Goal: Contribute content: Add original content to the website for others to see

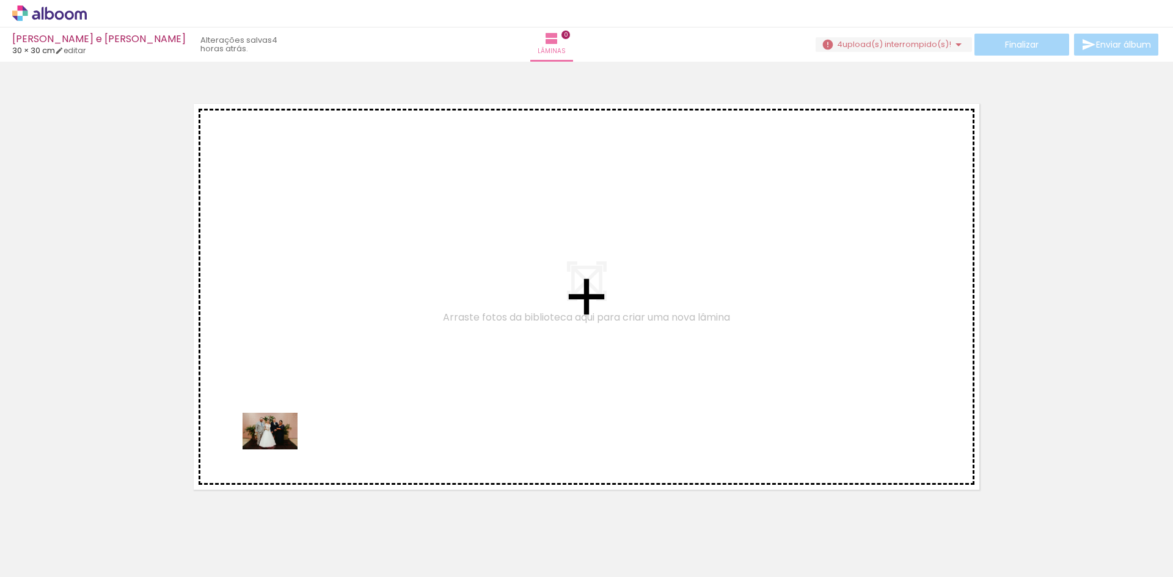
drag, startPoint x: 126, startPoint y: 555, endPoint x: 279, endPoint y: 450, distance: 185.9
click at [279, 450] on quentale-workspace at bounding box center [586, 288] width 1173 height 577
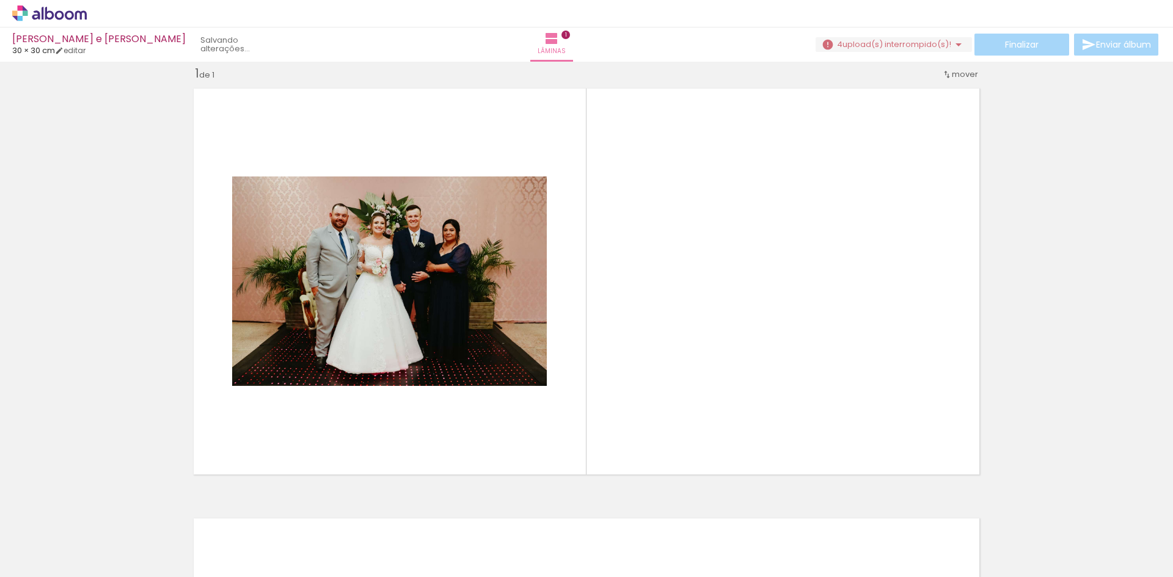
scroll to position [16, 0]
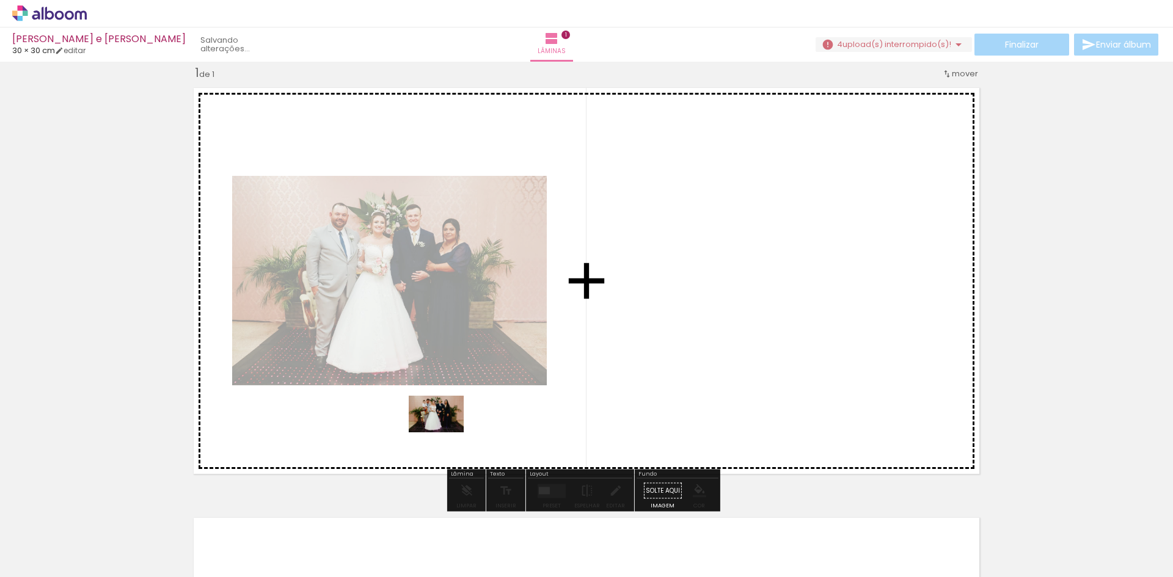
drag, startPoint x: 218, startPoint y: 538, endPoint x: 445, endPoint y: 433, distance: 250.4
click at [445, 433] on quentale-workspace at bounding box center [586, 288] width 1173 height 577
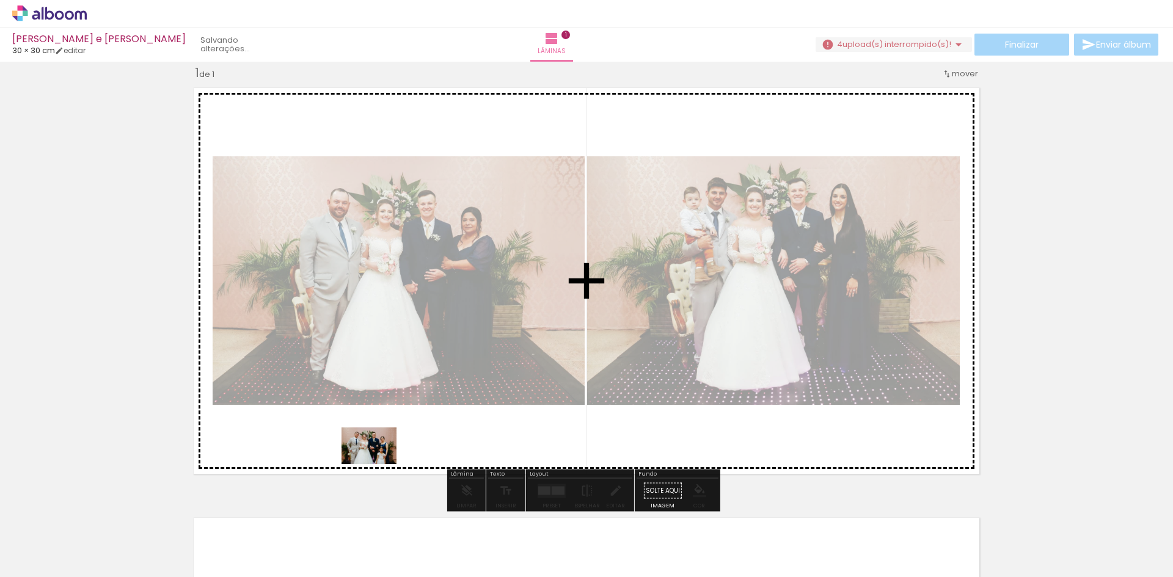
drag, startPoint x: 279, startPoint y: 551, endPoint x: 373, endPoint y: 505, distance: 104.9
click at [378, 462] on quentale-workspace at bounding box center [586, 288] width 1173 height 577
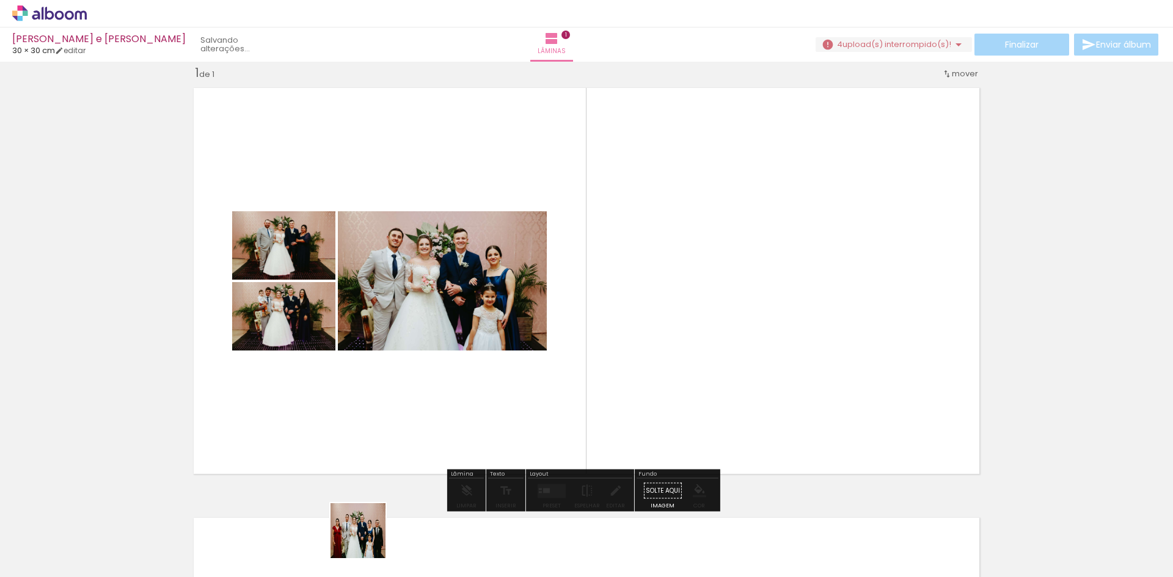
drag, startPoint x: 362, startPoint y: 545, endPoint x: 367, endPoint y: 540, distance: 7.4
click at [0, 0] on slot at bounding box center [0, 0] width 0 height 0
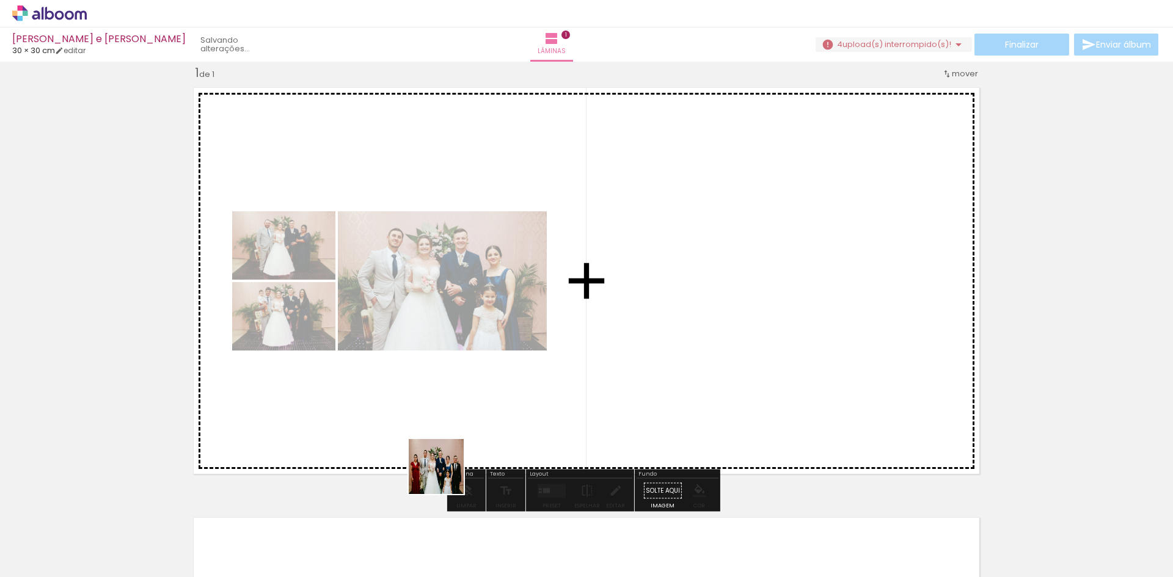
drag, startPoint x: 350, startPoint y: 546, endPoint x: 547, endPoint y: 408, distance: 240.8
click at [547, 408] on quentale-workspace at bounding box center [586, 288] width 1173 height 577
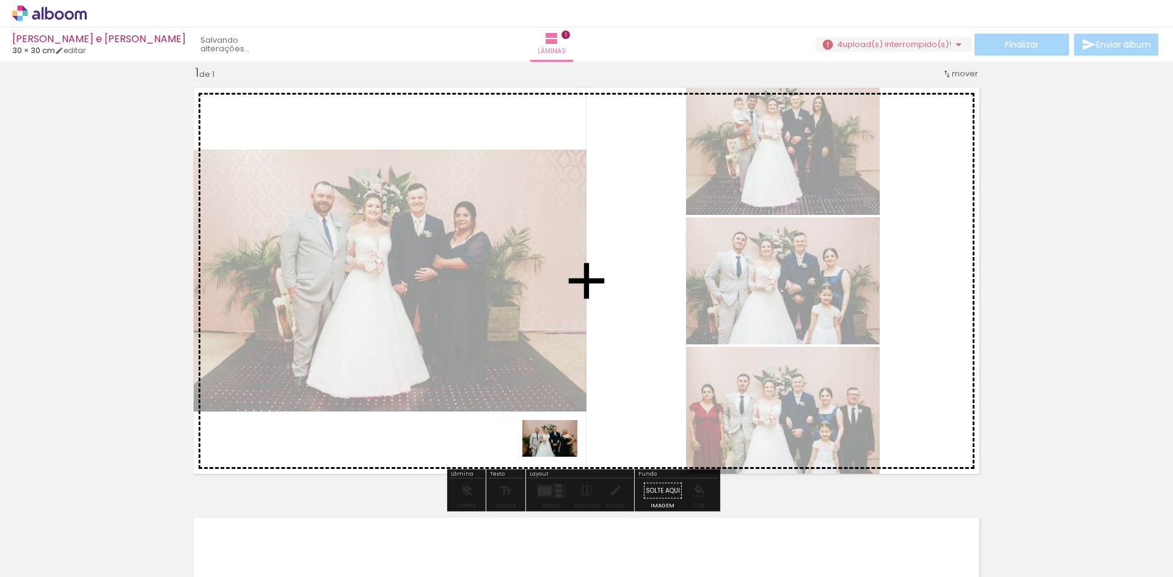
drag, startPoint x: 416, startPoint y: 549, endPoint x: 571, endPoint y: 449, distance: 184.2
click at [571, 449] on quentale-workspace at bounding box center [586, 288] width 1173 height 577
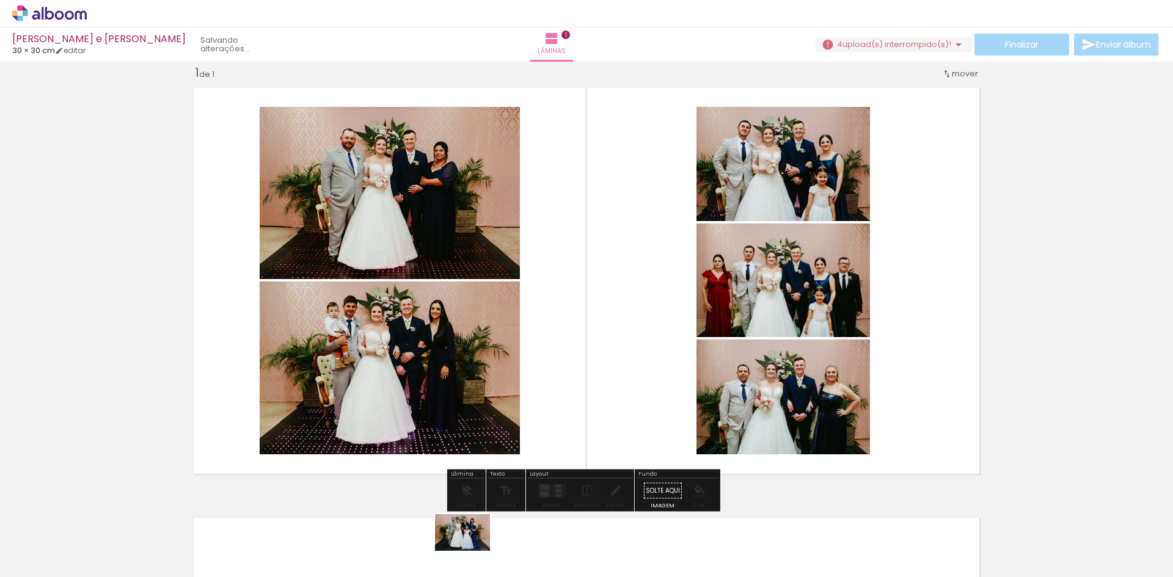
drag, startPoint x: 471, startPoint y: 538, endPoint x: 472, endPoint y: 551, distance: 13.5
click at [472, 551] on div at bounding box center [464, 536] width 60 height 40
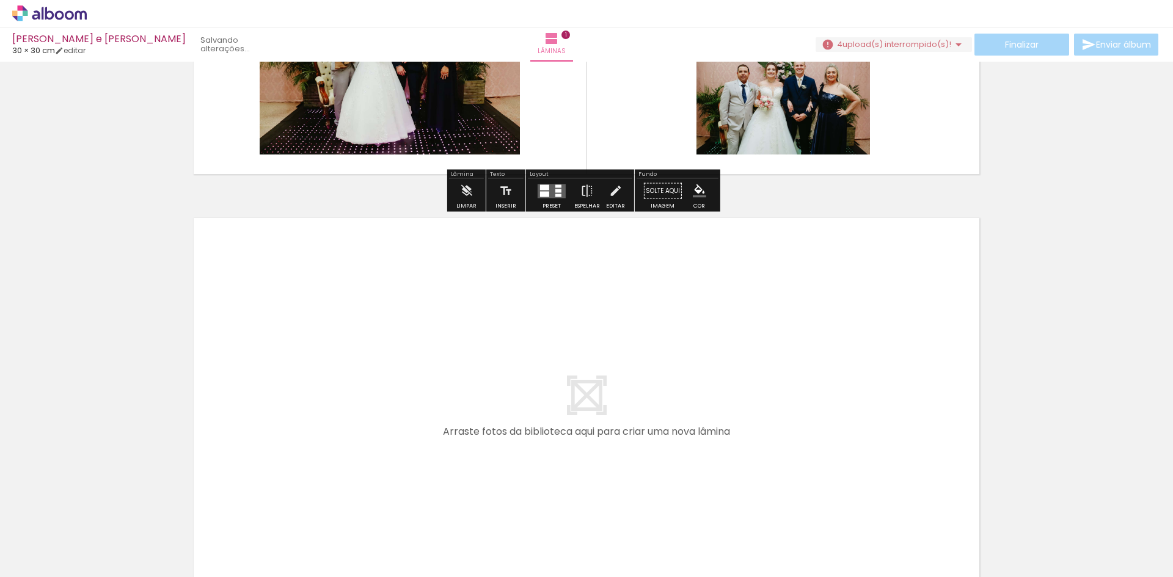
scroll to position [321, 0]
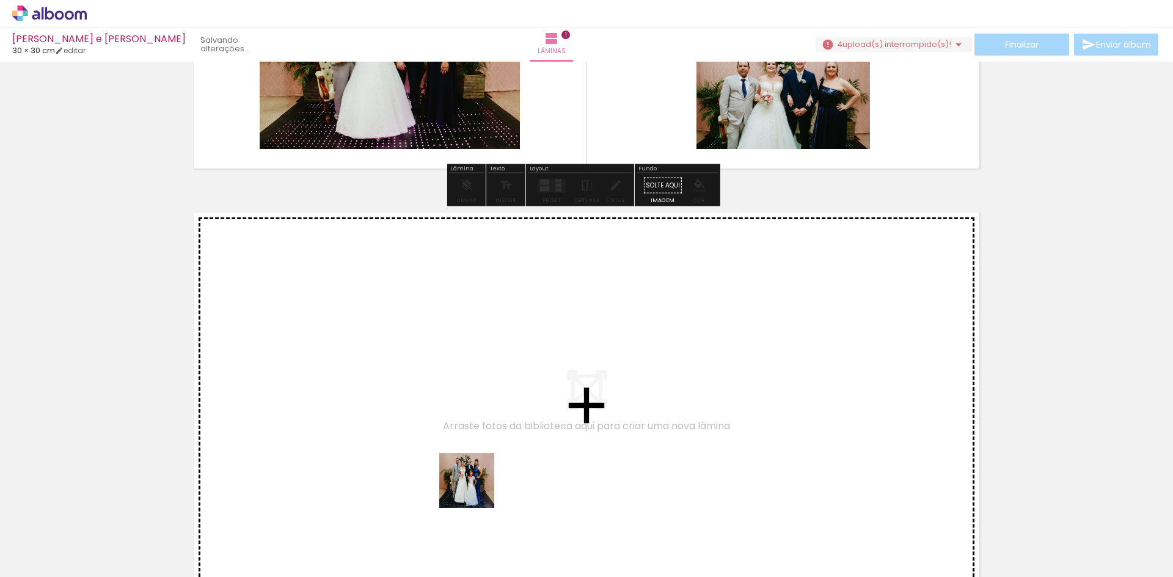
drag, startPoint x: 471, startPoint y: 542, endPoint x: 538, endPoint y: 542, distance: 67.2
click at [479, 448] on quentale-workspace at bounding box center [586, 288] width 1173 height 577
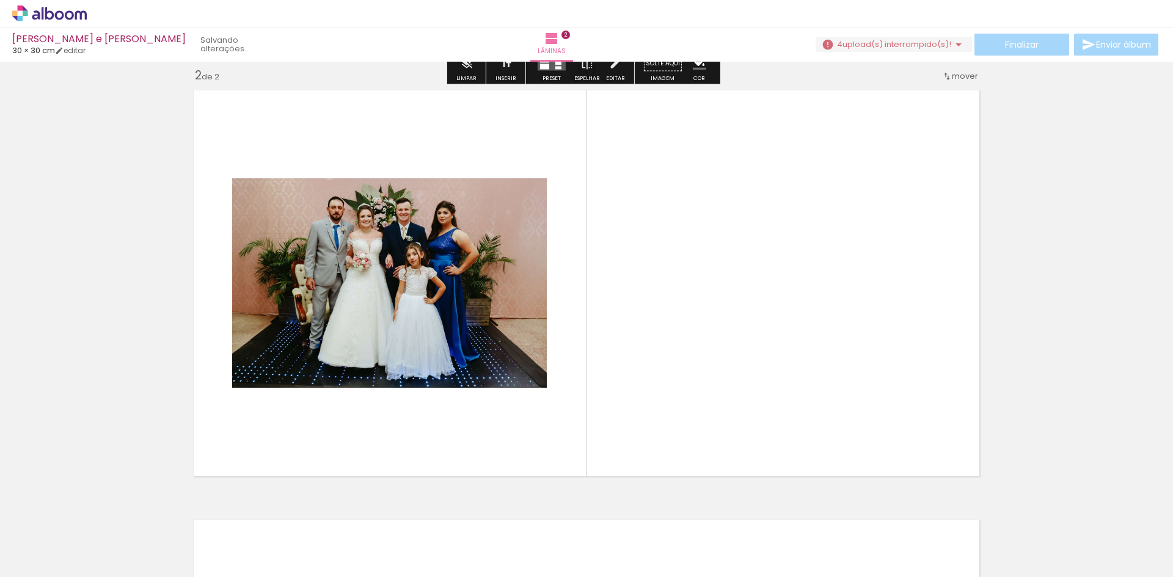
scroll to position [446, 0]
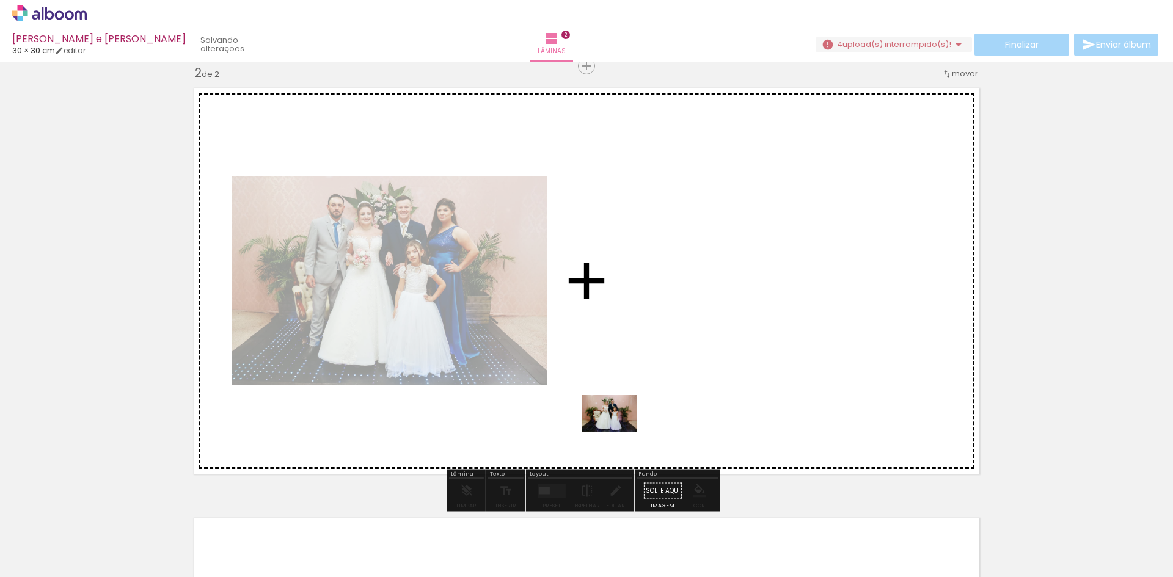
drag, startPoint x: 541, startPoint y: 545, endPoint x: 618, endPoint y: 432, distance: 137.1
click at [618, 432] on quentale-workspace at bounding box center [586, 288] width 1173 height 577
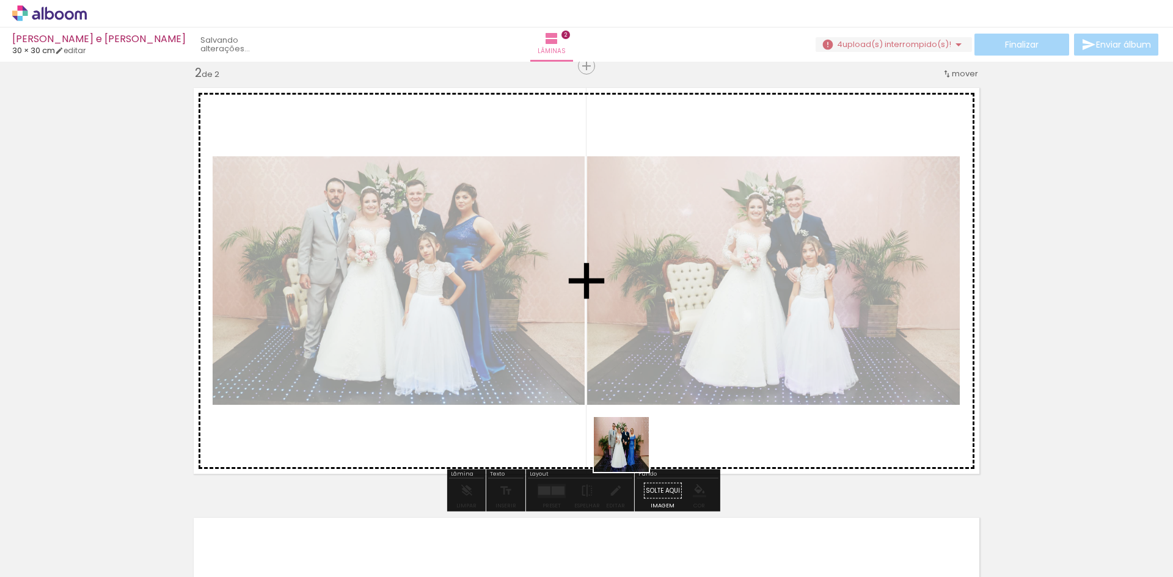
drag, startPoint x: 611, startPoint y: 532, endPoint x: 636, endPoint y: 444, distance: 91.5
click at [633, 444] on quentale-workspace at bounding box center [586, 288] width 1173 height 577
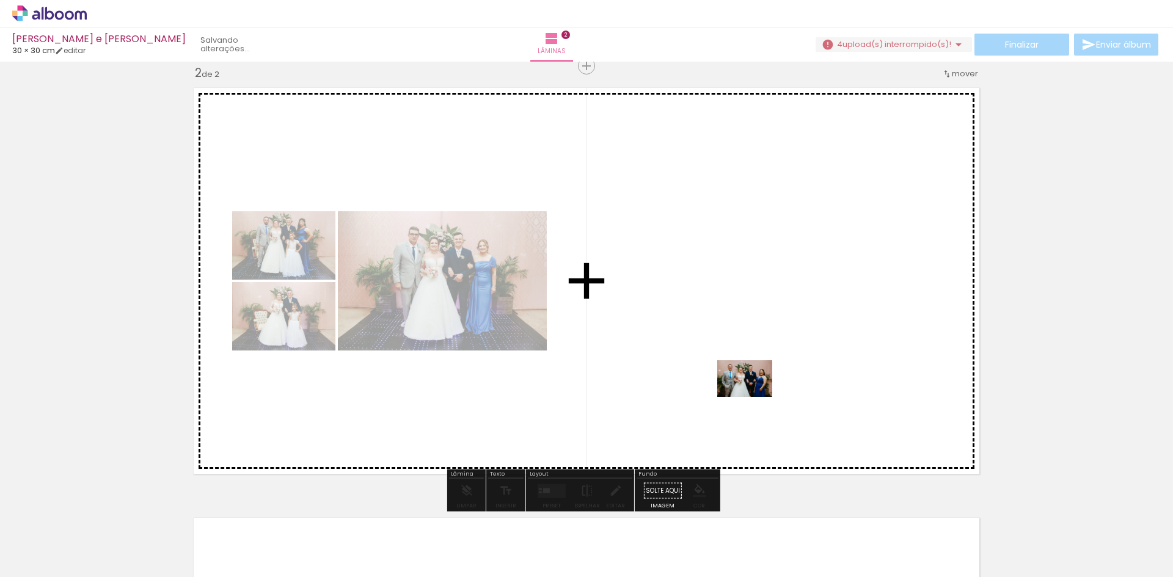
drag, startPoint x: 674, startPoint y: 543, endPoint x: 754, endPoint y: 397, distance: 166.5
click at [754, 397] on quentale-workspace at bounding box center [586, 288] width 1173 height 577
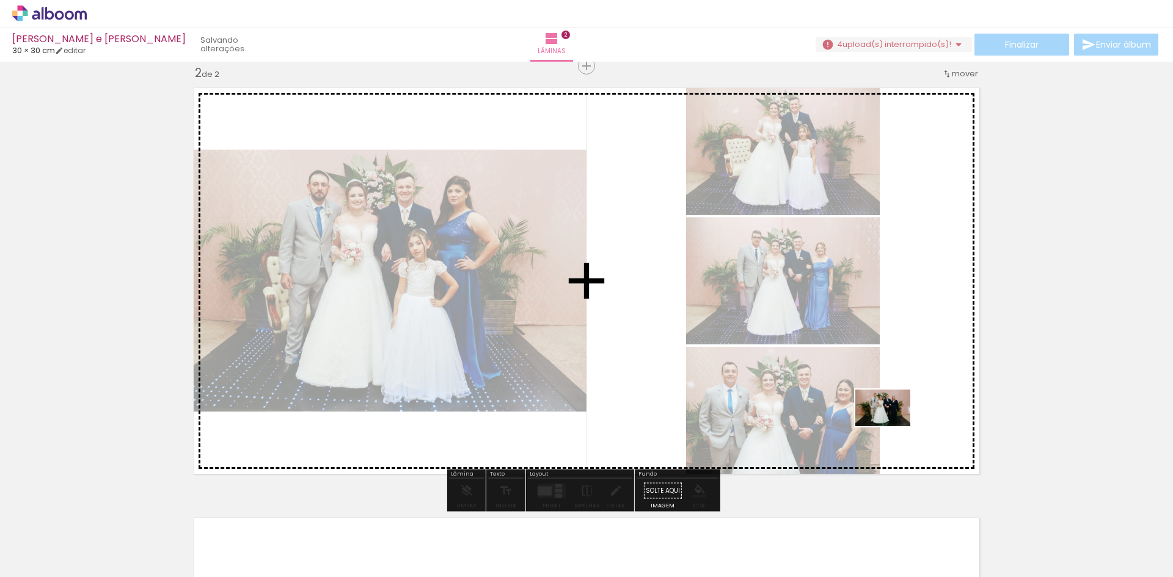
drag, startPoint x: 765, startPoint y: 546, endPoint x: 892, endPoint y: 426, distance: 173.7
click at [892, 426] on quentale-workspace at bounding box center [586, 288] width 1173 height 577
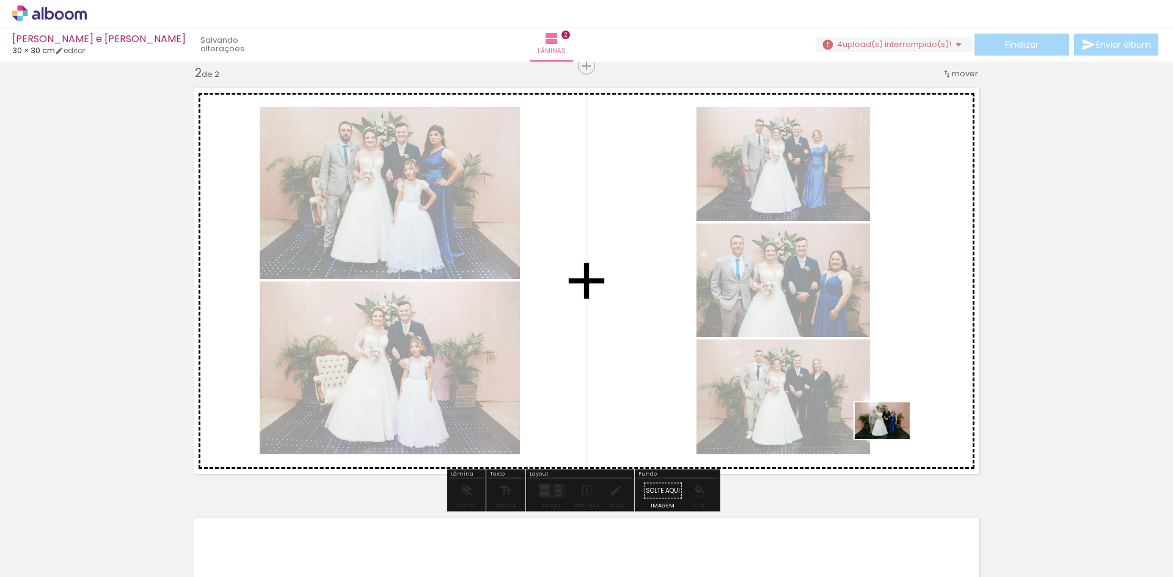
drag, startPoint x: 820, startPoint y: 539, endPoint x: 910, endPoint y: 421, distance: 148.2
click at [910, 421] on quentale-workspace at bounding box center [586, 288] width 1173 height 577
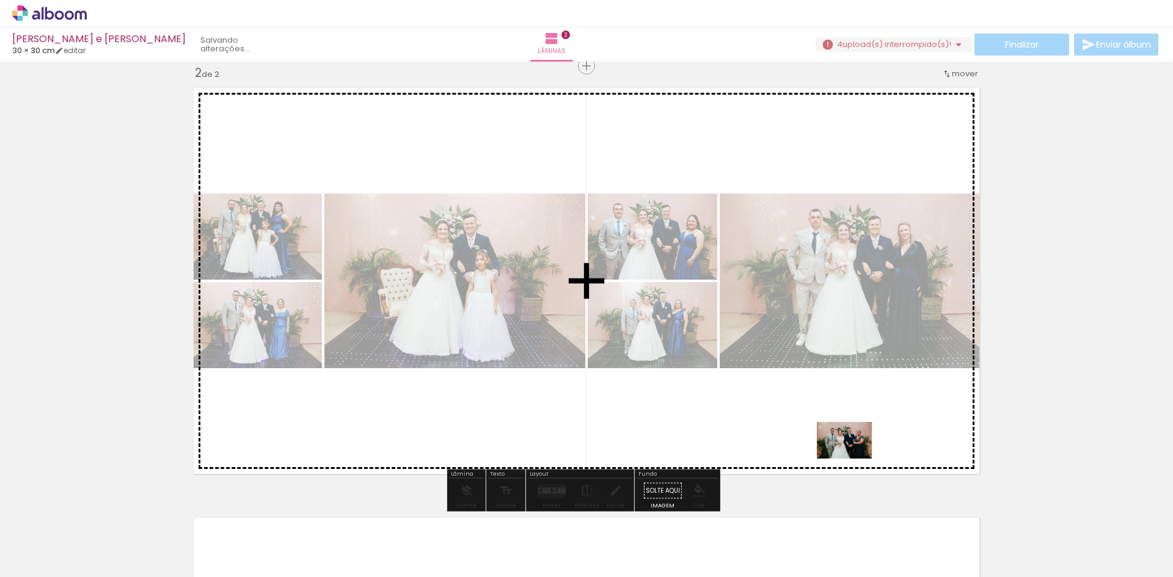
drag, startPoint x: 882, startPoint y: 548, endPoint x: 850, endPoint y: 448, distance: 105.1
click at [850, 448] on quentale-workspace at bounding box center [586, 288] width 1173 height 577
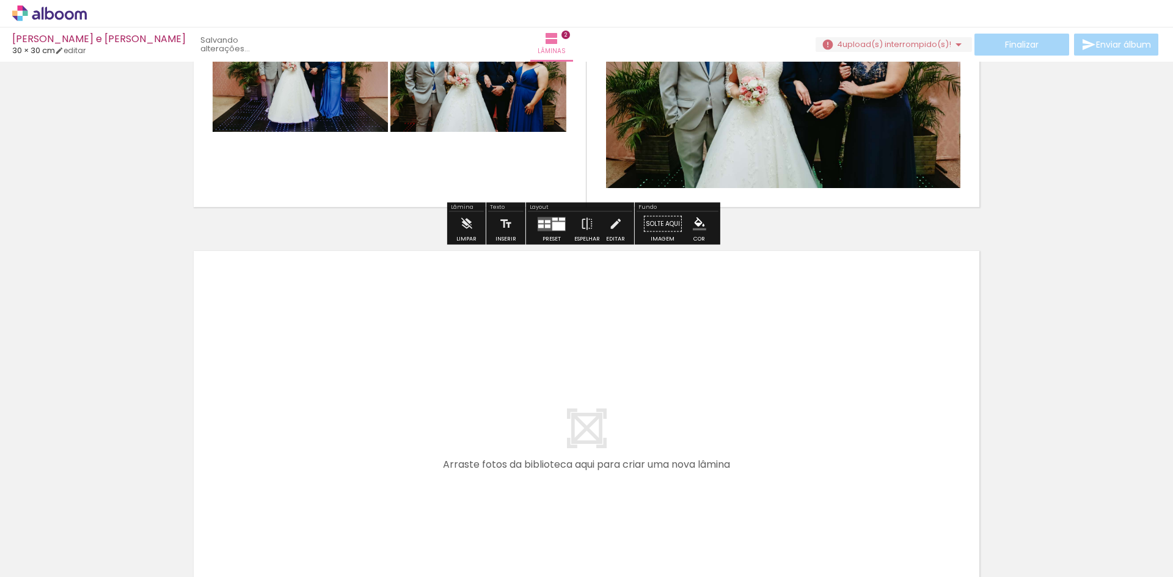
scroll to position [751, 0]
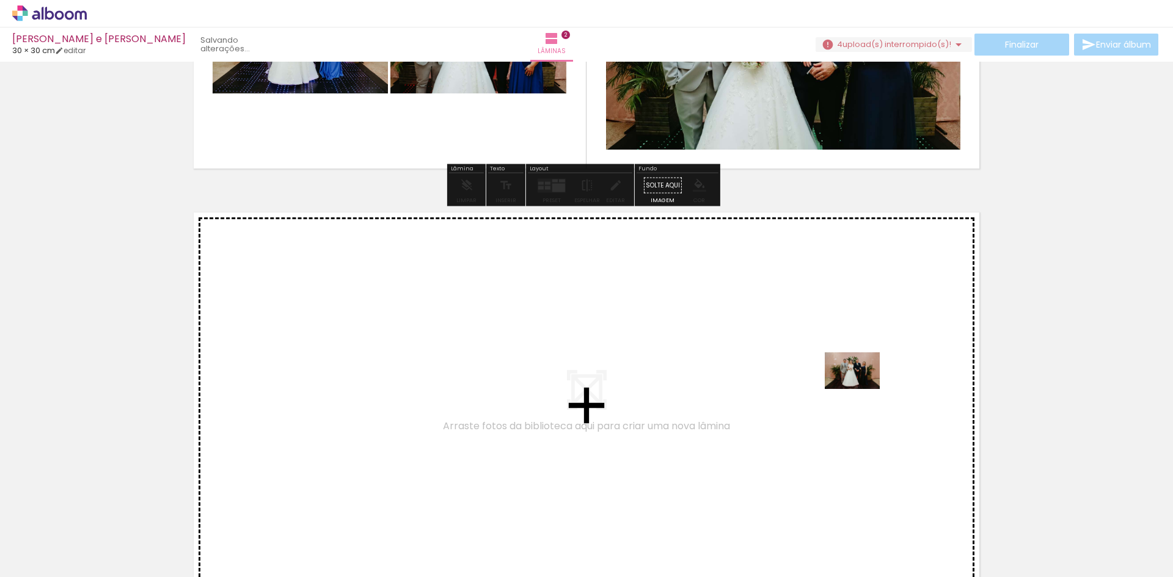
drag, startPoint x: 947, startPoint y: 542, endPoint x: 861, endPoint y: 389, distance: 175.3
click at [861, 389] on quentale-workspace at bounding box center [586, 288] width 1173 height 577
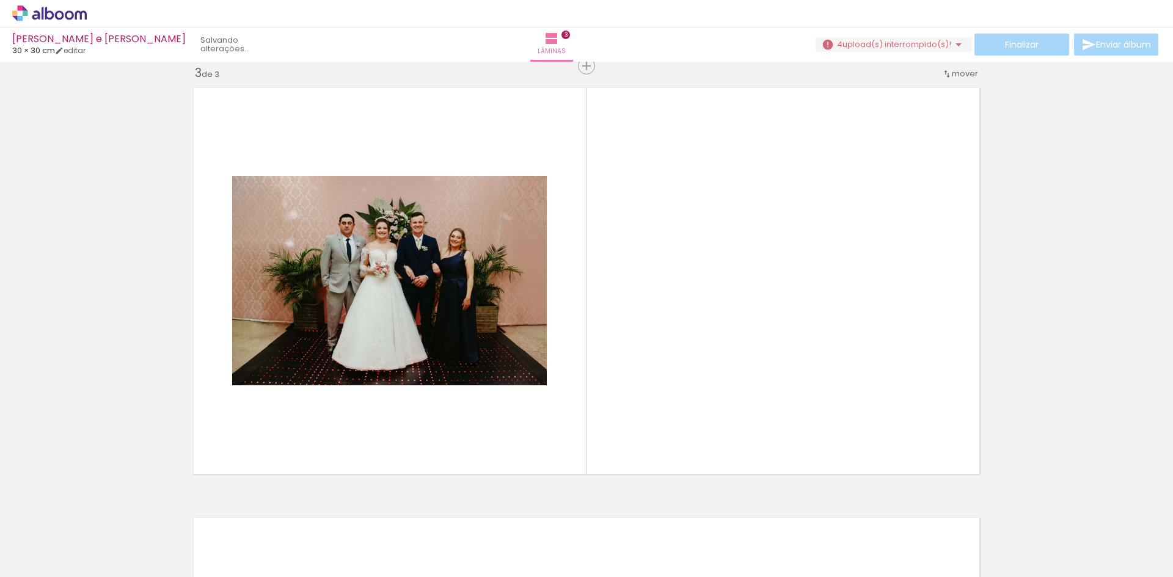
scroll to position [0, 588]
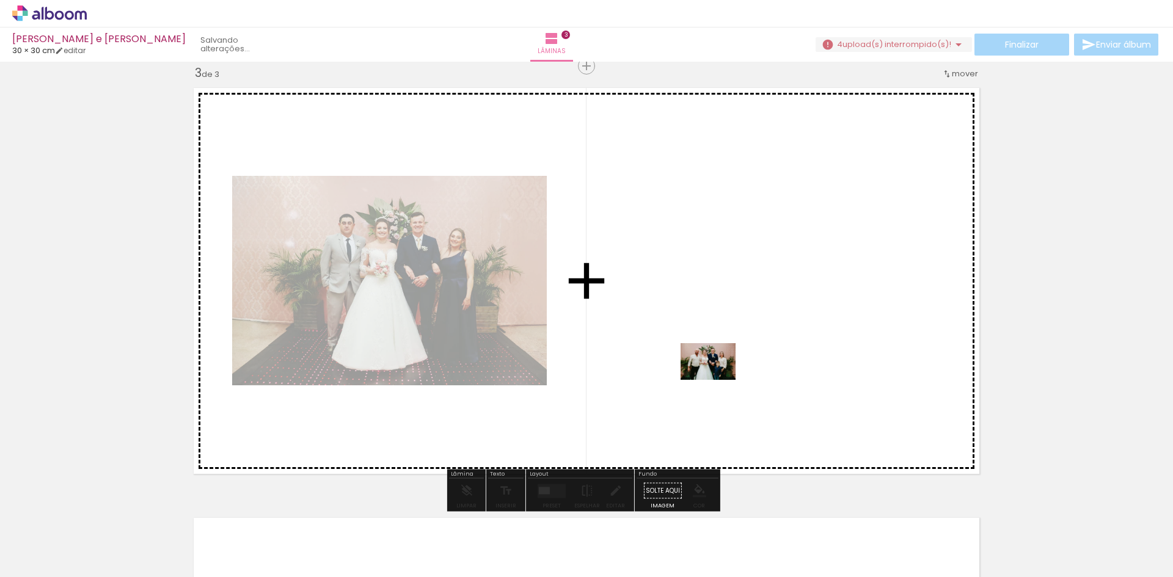
drag, startPoint x: 702, startPoint y: 550, endPoint x: 717, endPoint y: 379, distance: 171.7
click at [717, 379] on quentale-workspace at bounding box center [586, 288] width 1173 height 577
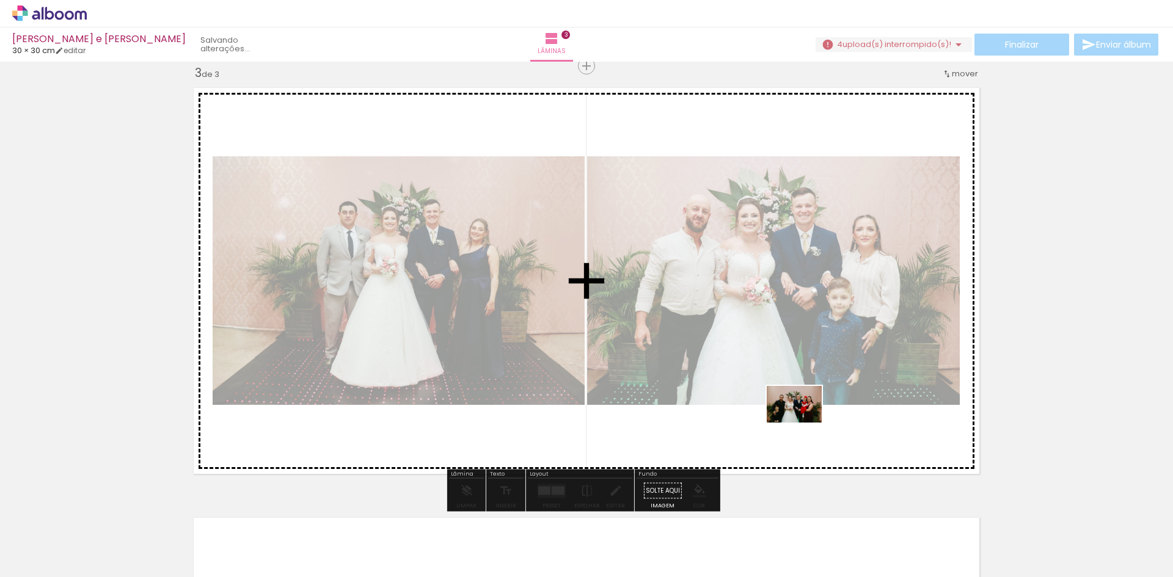
drag, startPoint x: 756, startPoint y: 536, endPoint x: 804, endPoint y: 422, distance: 123.4
click at [804, 422] on quentale-workspace at bounding box center [586, 288] width 1173 height 577
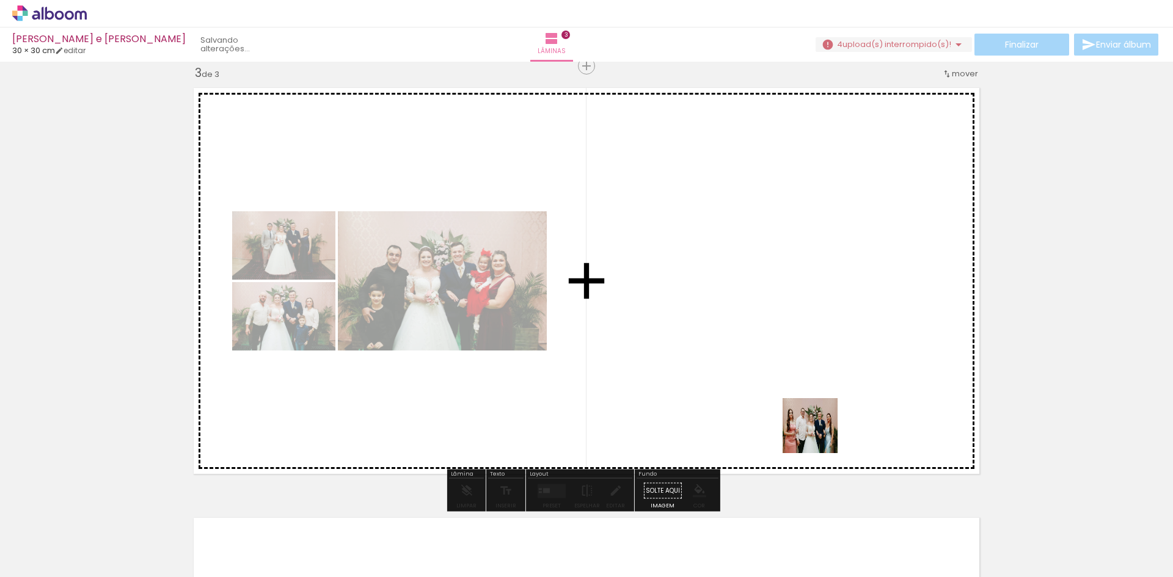
drag, startPoint x: 817, startPoint y: 533, endPoint x: 817, endPoint y: 418, distance: 114.2
click at [817, 418] on quentale-workspace at bounding box center [586, 288] width 1173 height 577
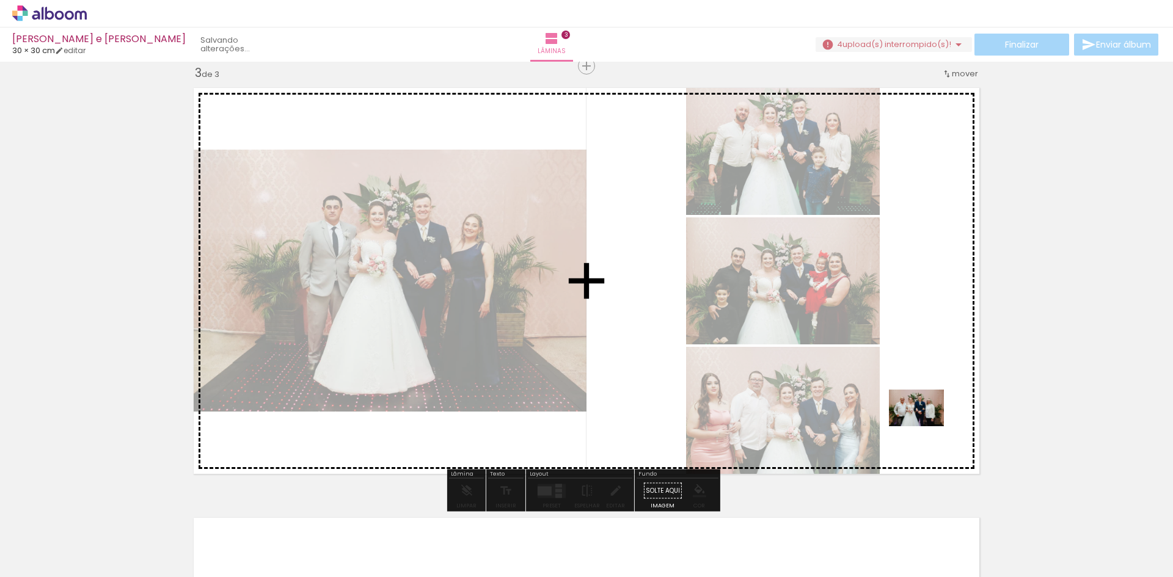
drag, startPoint x: 896, startPoint y: 547, endPoint x: 925, endPoint y: 426, distance: 123.9
click at [925, 426] on quentale-workspace at bounding box center [586, 288] width 1173 height 577
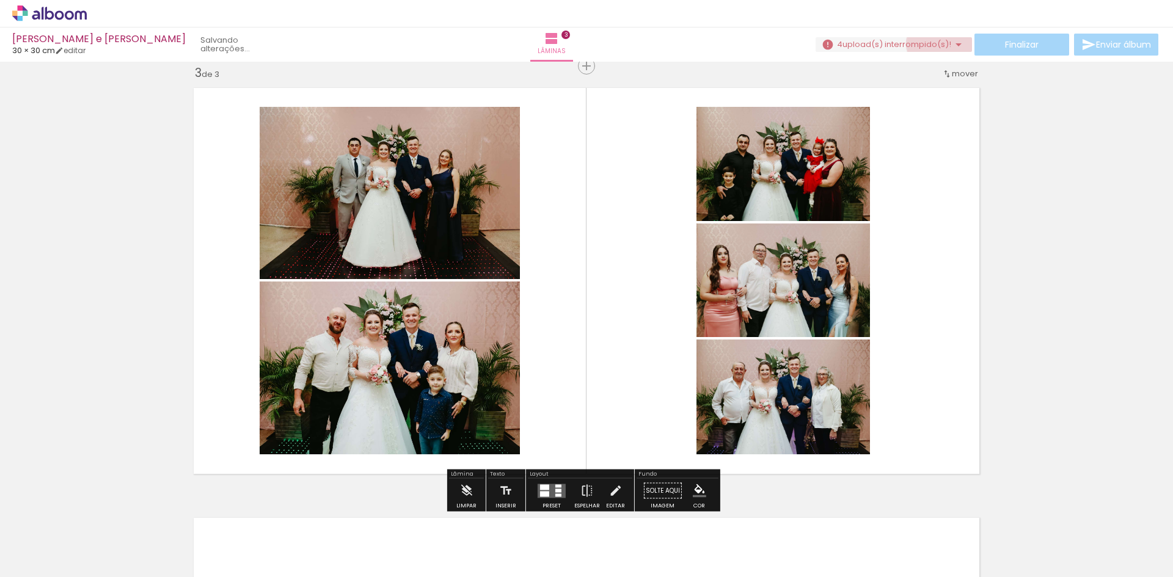
click at [943, 44] on span "upload(s) interrompido(s)!" at bounding box center [896, 44] width 109 height 12
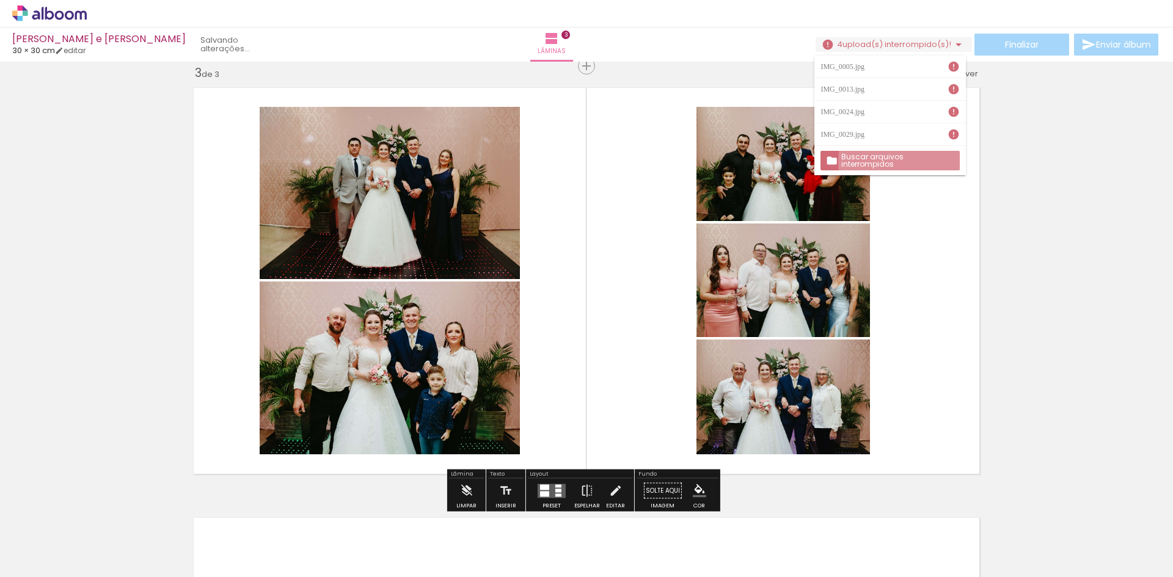
click at [0, 0] on slot "Buscar arquivos interrompidos" at bounding box center [0, 0] width 0 height 0
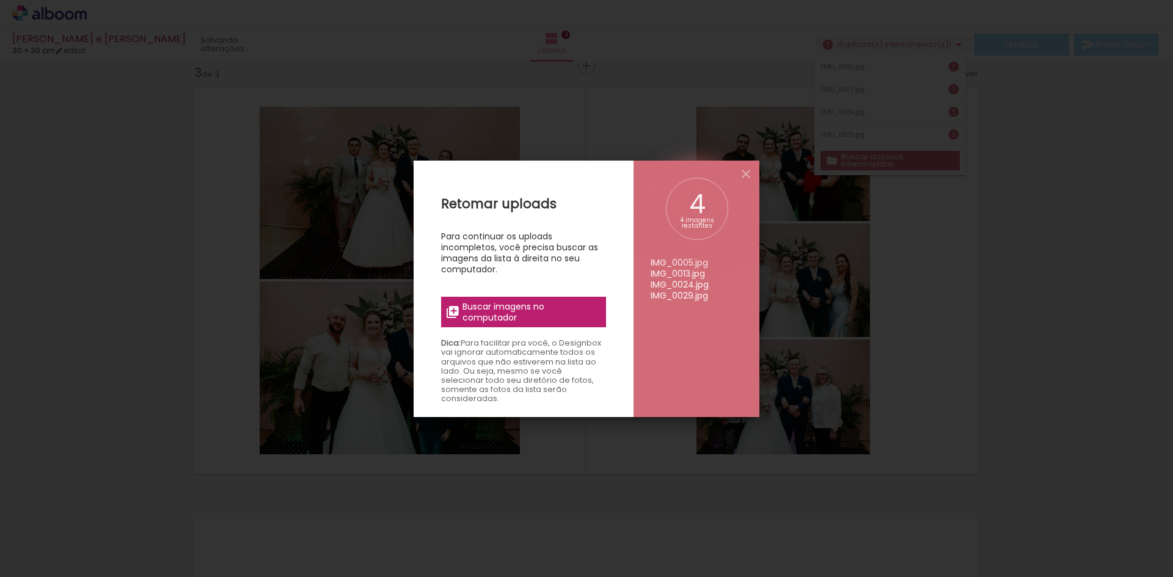
click at [527, 311] on span "Buscar imagens no computador" at bounding box center [530, 312] width 136 height 22
click at [0, 0] on input "file" at bounding box center [0, 0] width 0 height 0
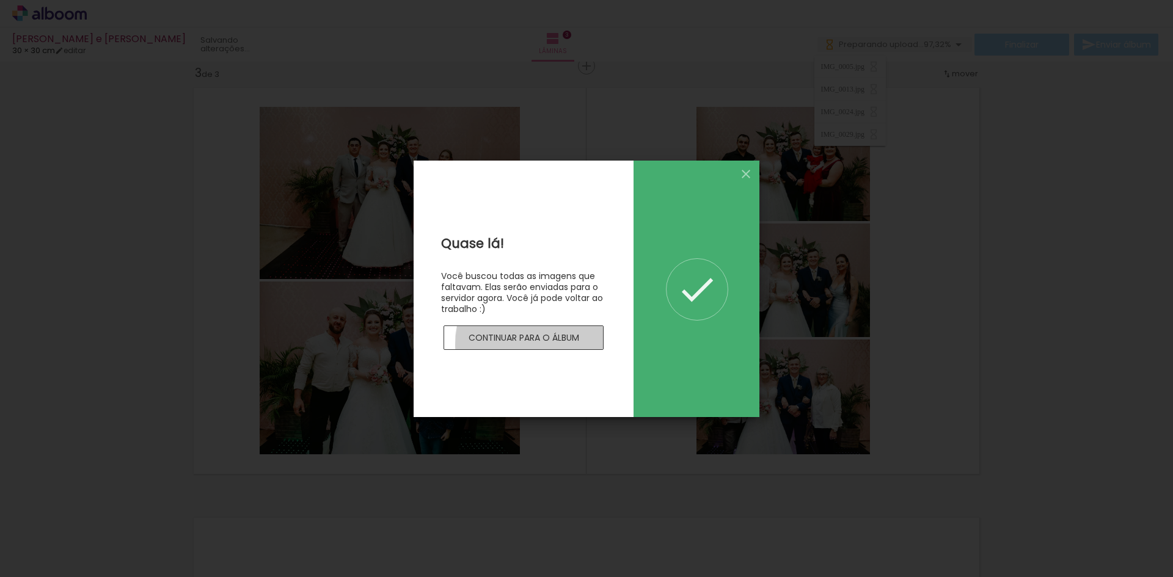
click at [550, 345] on paper-button "Continuar para o álbum" at bounding box center [524, 338] width 160 height 24
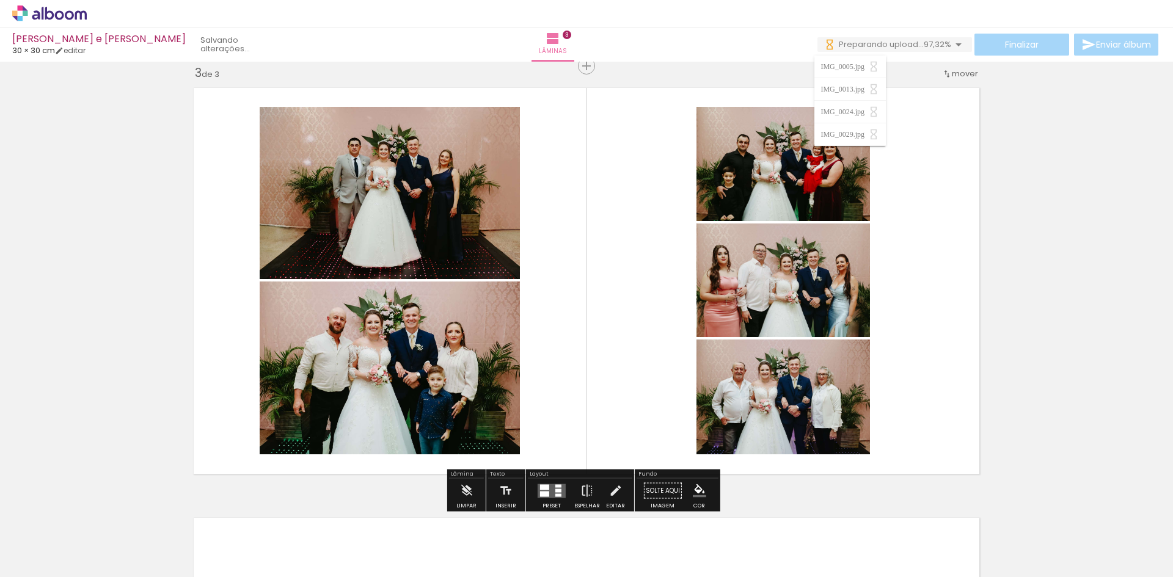
click at [980, 392] on quentale-layouter at bounding box center [586, 281] width 799 height 400
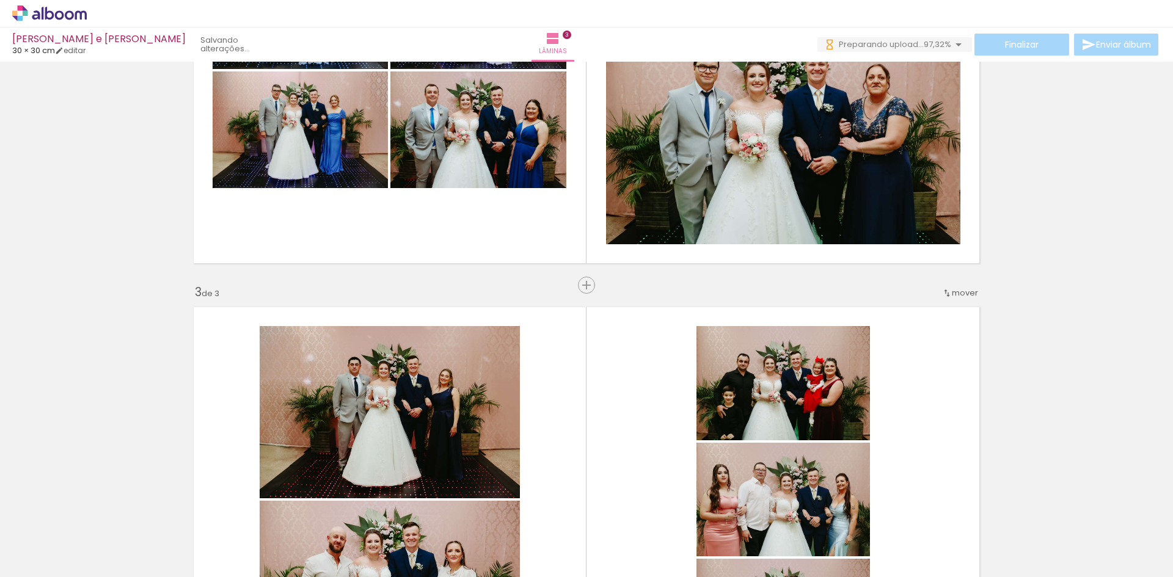
scroll to position [632, 0]
